Goal: Transaction & Acquisition: Purchase product/service

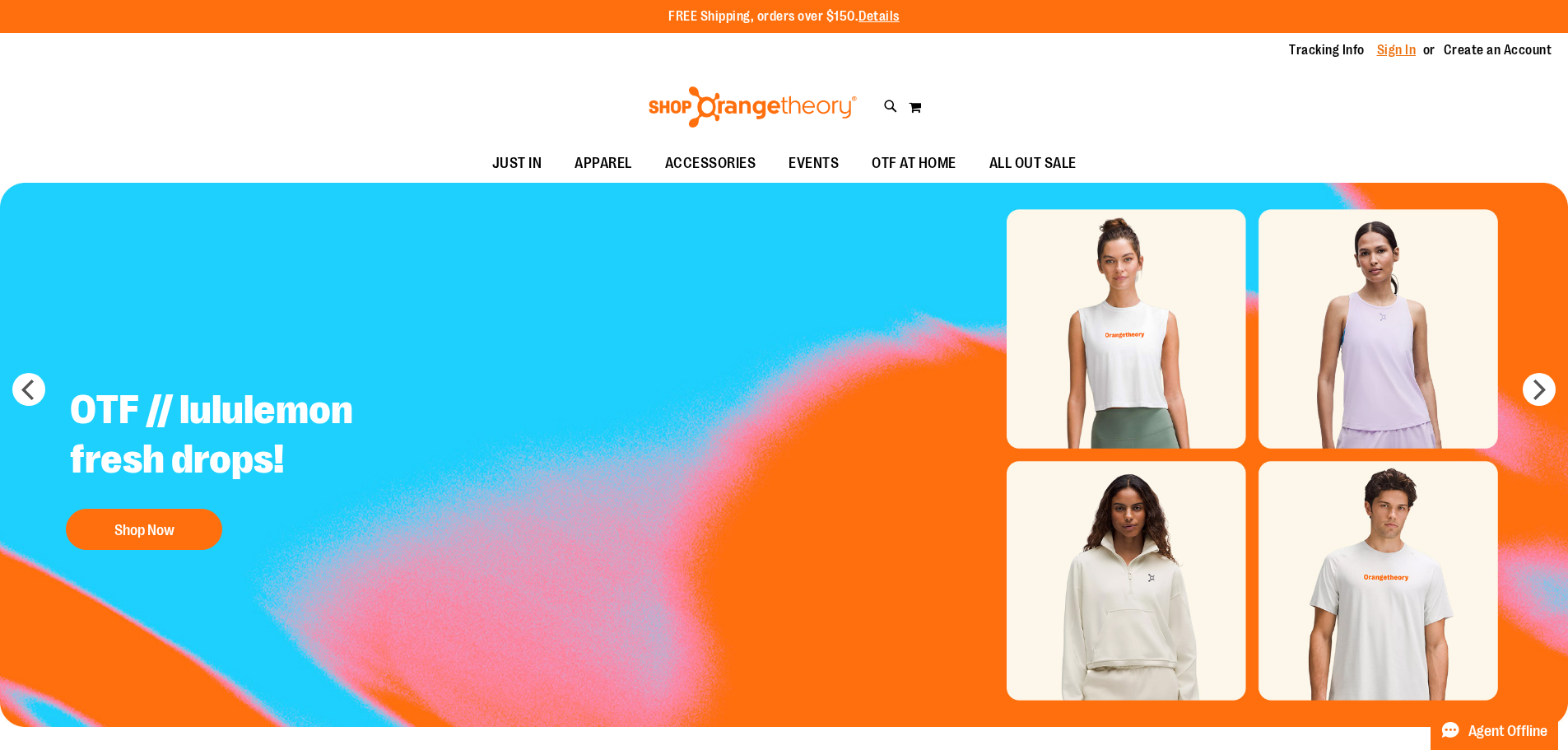
click at [1397, 52] on link "Sign In" at bounding box center [1397, 50] width 39 height 18
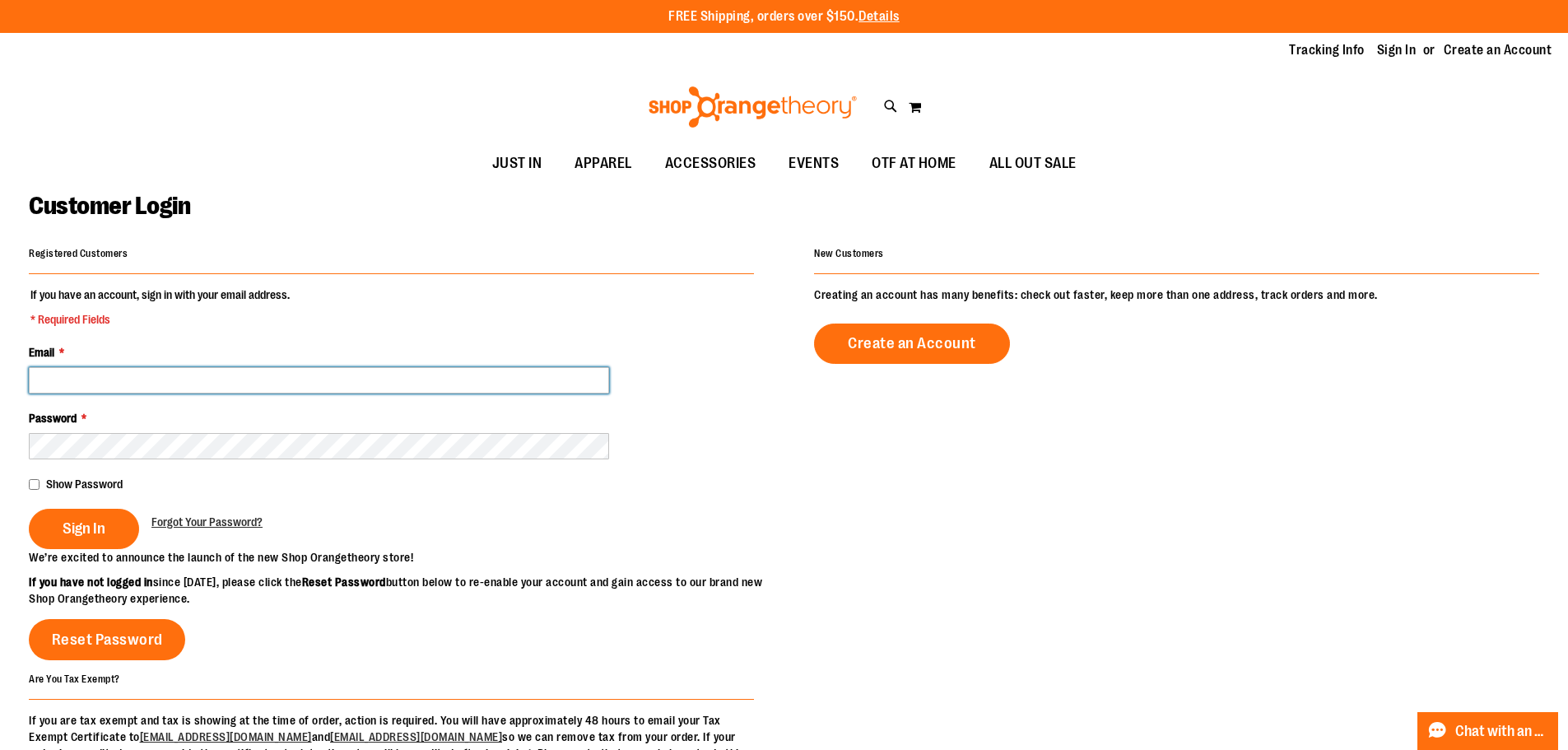
click at [363, 373] on input "Email *" at bounding box center [318, 380] width 580 height 27
type input "**********"
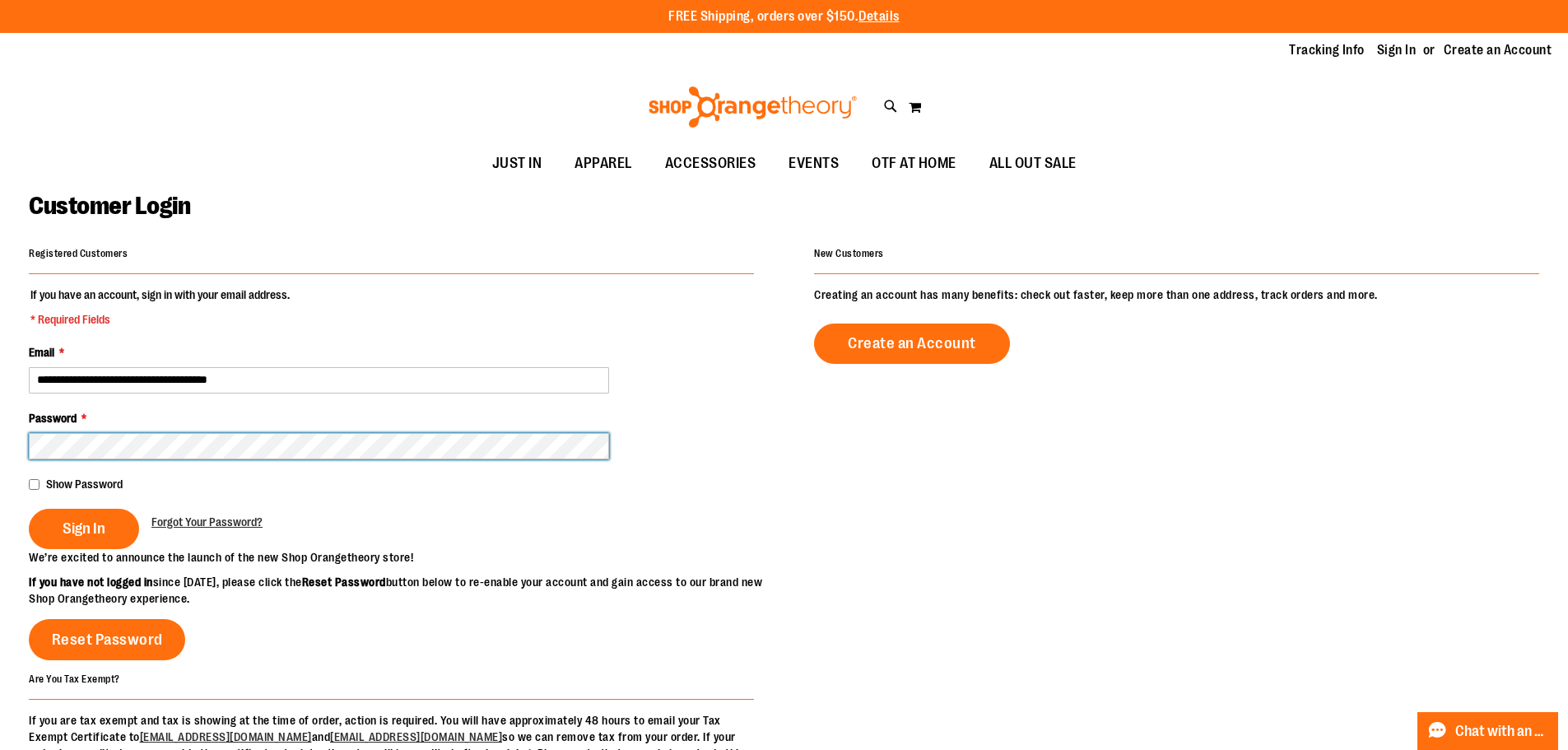
click at [29, 509] on button "Sign In" at bounding box center [84, 528] width 110 height 40
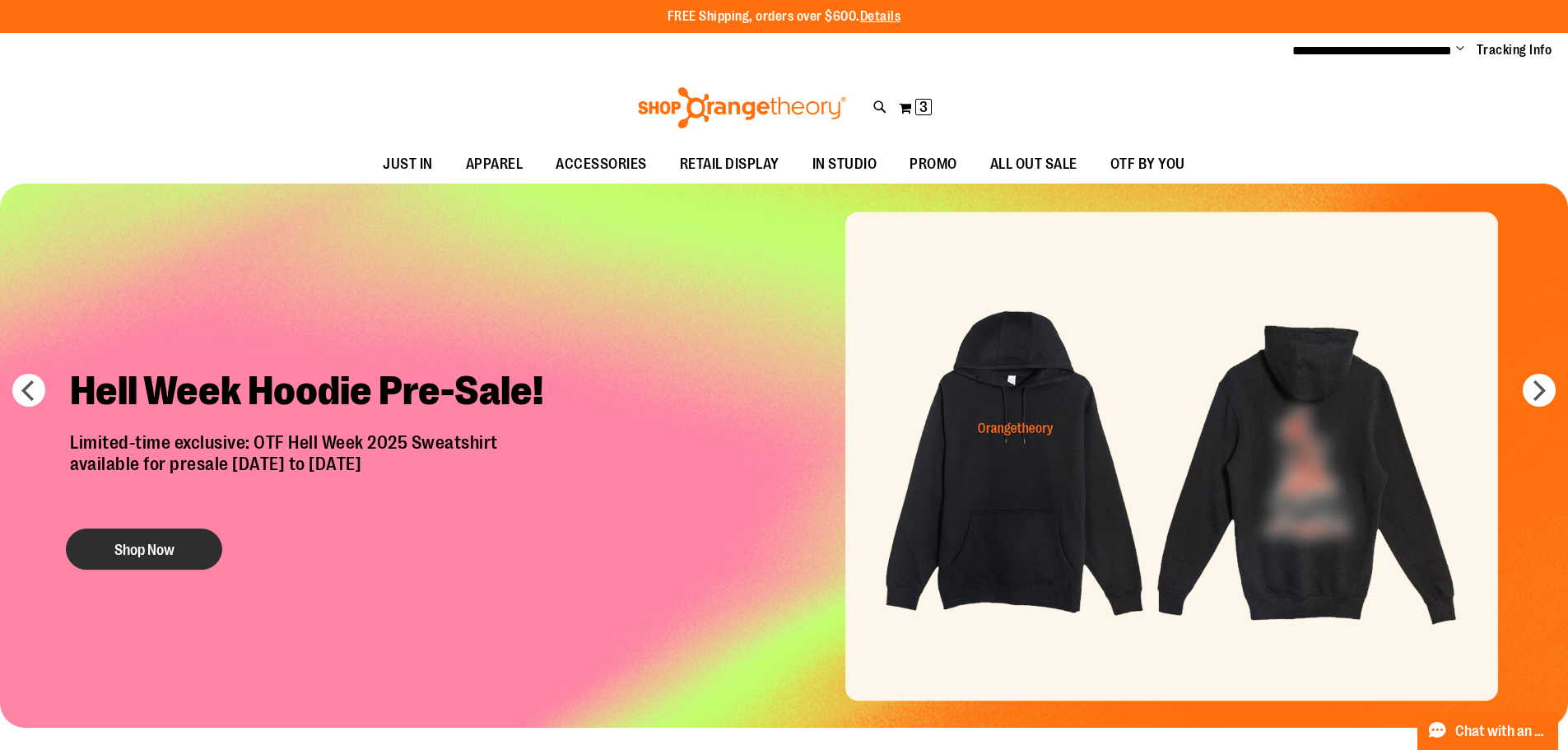
click at [182, 555] on button "Shop Now" at bounding box center [144, 549] width 157 height 41
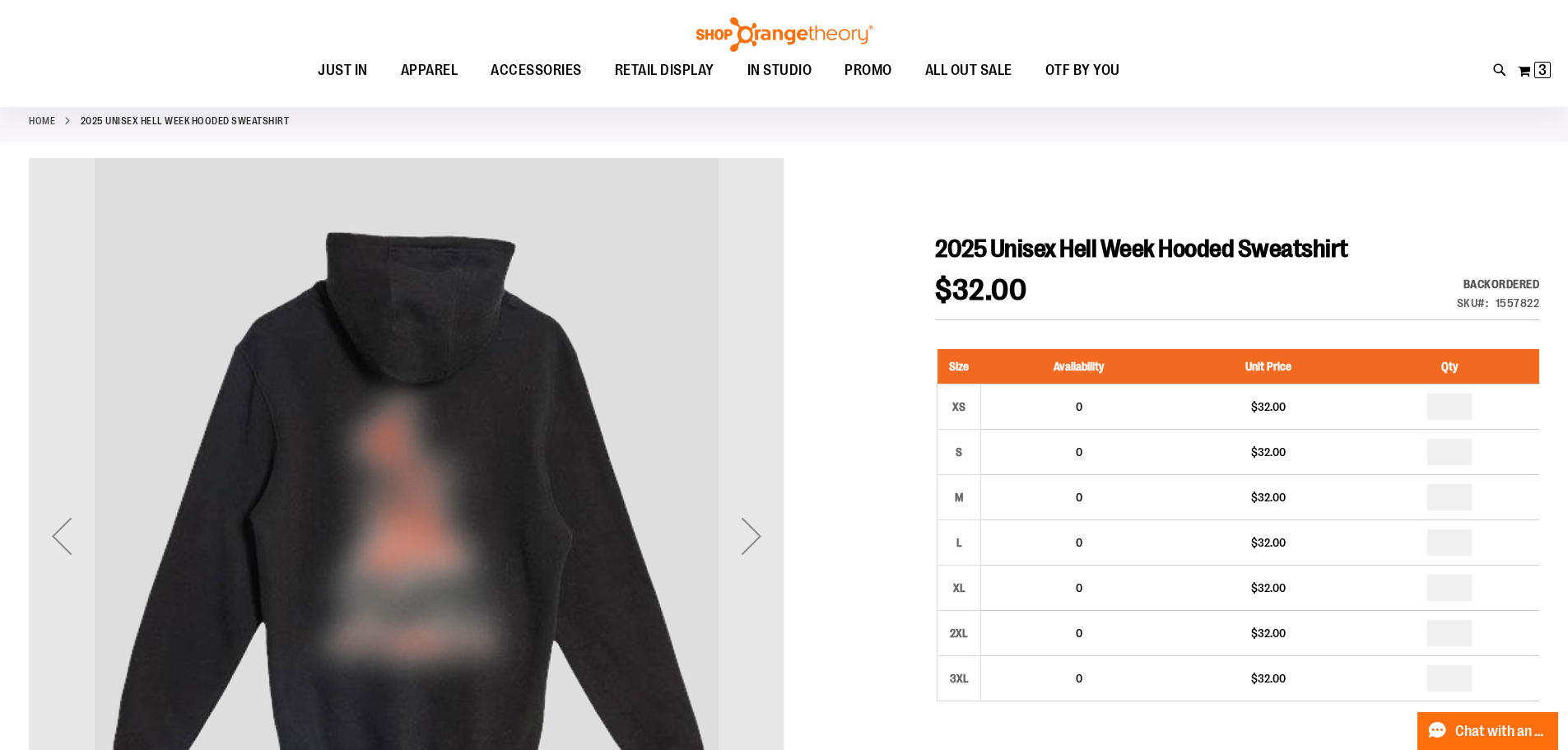
scroll to position [82, 0]
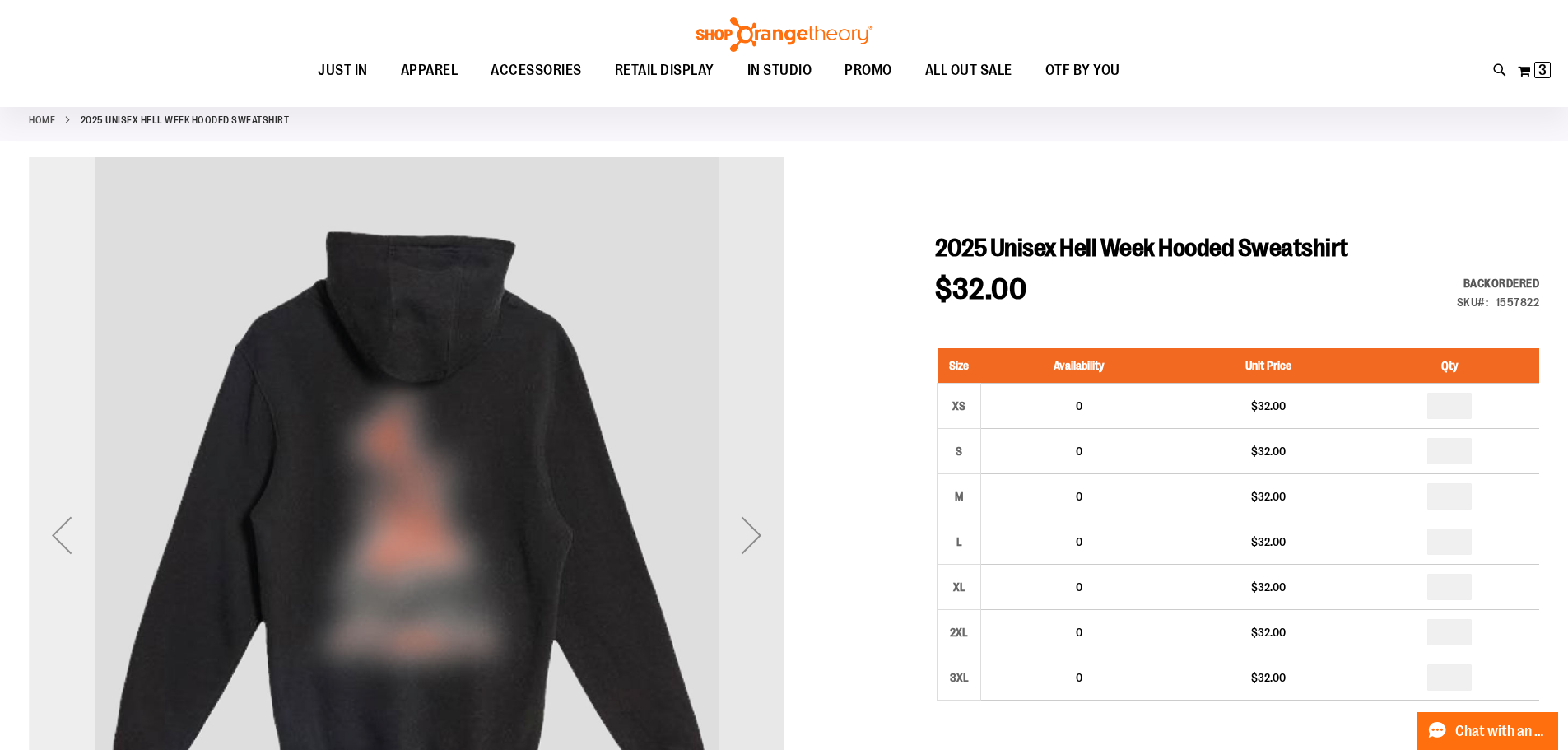
click at [82, 528] on div "Previous" at bounding box center [61, 535] width 66 height 66
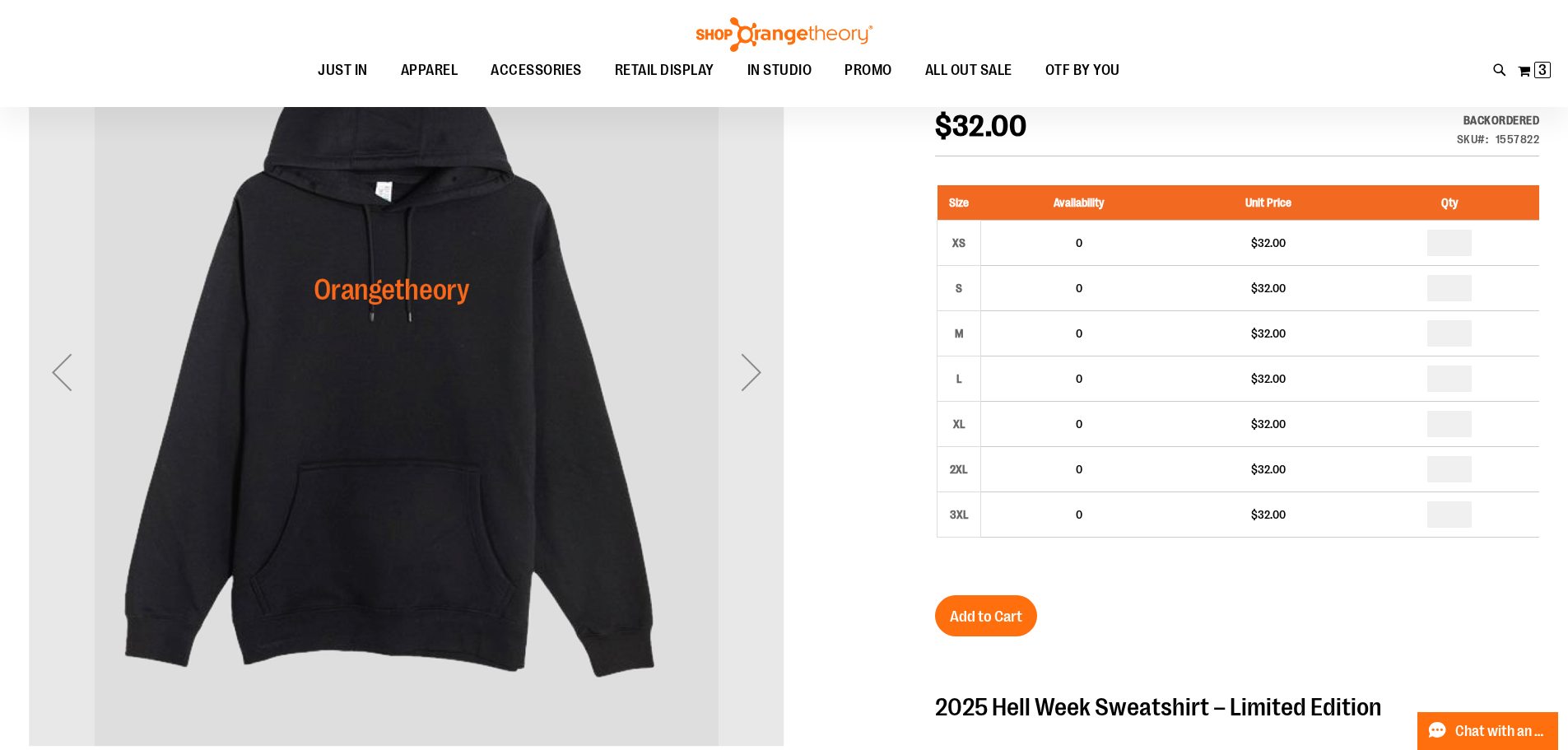
scroll to position [246, 0]
